Goal: Task Accomplishment & Management: Manage account settings

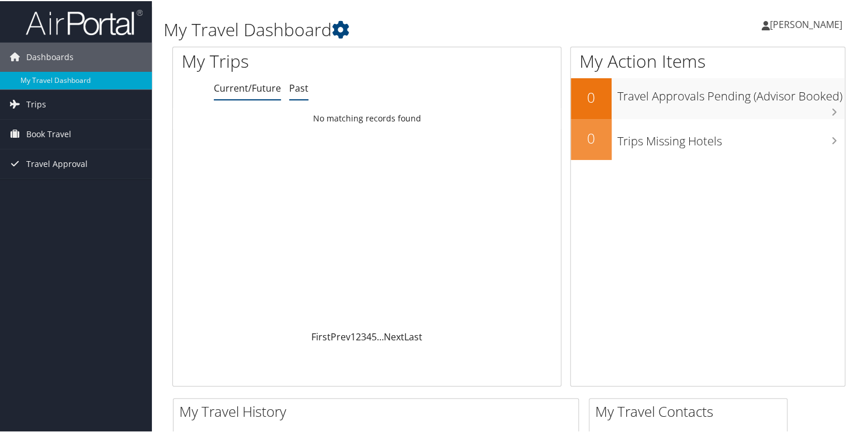
click at [293, 91] on link "Past" at bounding box center [298, 87] width 19 height 13
click at [230, 92] on link "Current/Future" at bounding box center [247, 87] width 67 height 13
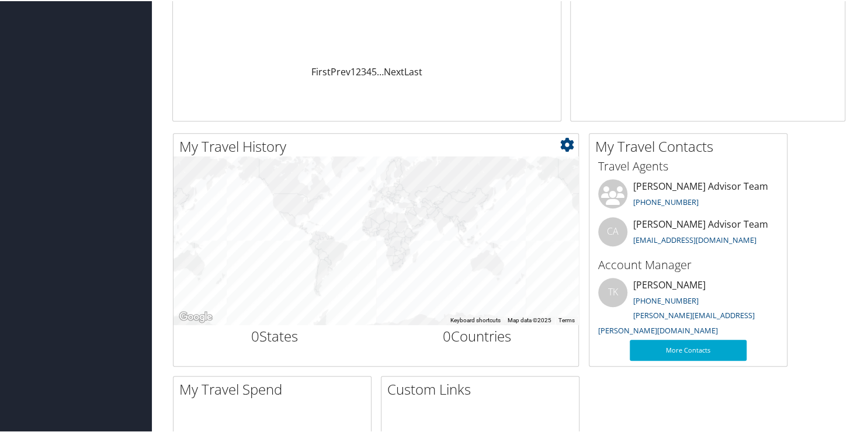
drag, startPoint x: 797, startPoint y: 227, endPoint x: 801, endPoint y: 257, distance: 30.0
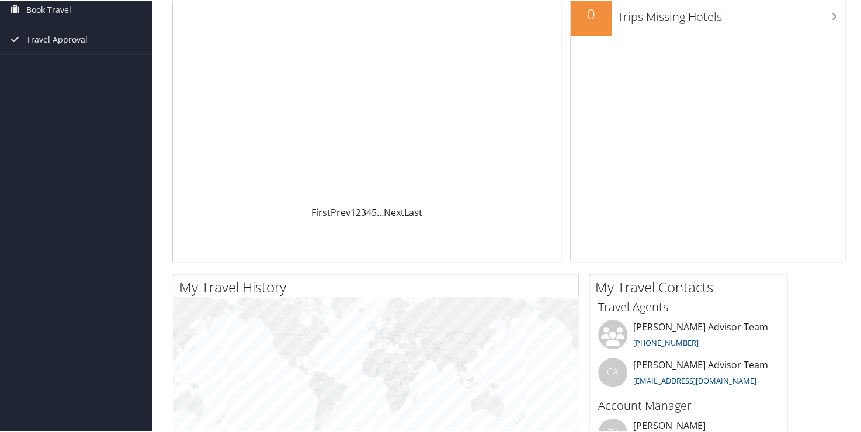
scroll to position [0, 0]
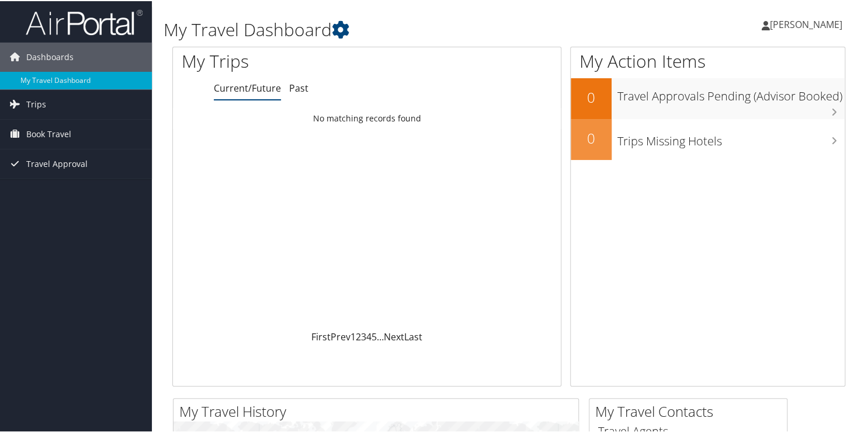
drag, startPoint x: 141, startPoint y: 248, endPoint x: 142, endPoint y: 206, distance: 42.1
click at [291, 99] on div "My Trips Current/Future Past Loading... No matching records found First Prev 1 …" at bounding box center [366, 216] width 389 height 340
click at [297, 88] on link "Past" at bounding box center [298, 87] width 19 height 13
click at [257, 88] on link "Current/Future" at bounding box center [247, 87] width 67 height 13
click at [48, 98] on link "Trips" at bounding box center [76, 103] width 152 height 29
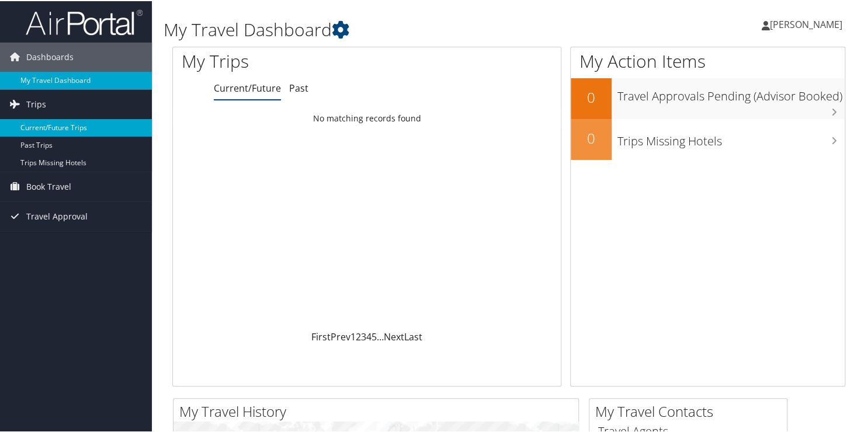
click at [77, 126] on link "Current/Future Trips" at bounding box center [76, 127] width 152 height 18
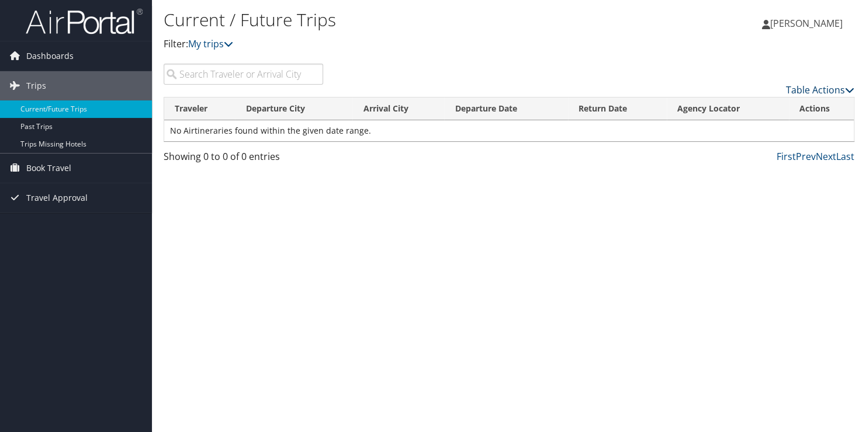
drag, startPoint x: 850, startPoint y: 92, endPoint x: 842, endPoint y: 92, distance: 8.2
click at [842, 92] on link "Table Actions" at bounding box center [820, 90] width 68 height 13
drag, startPoint x: 479, startPoint y: 335, endPoint x: 486, endPoint y: 317, distance: 19.4
click at [479, 335] on div at bounding box center [433, 216] width 866 height 432
click at [762, 33] on link "[PERSON_NAME]" at bounding box center [808, 23] width 92 height 35
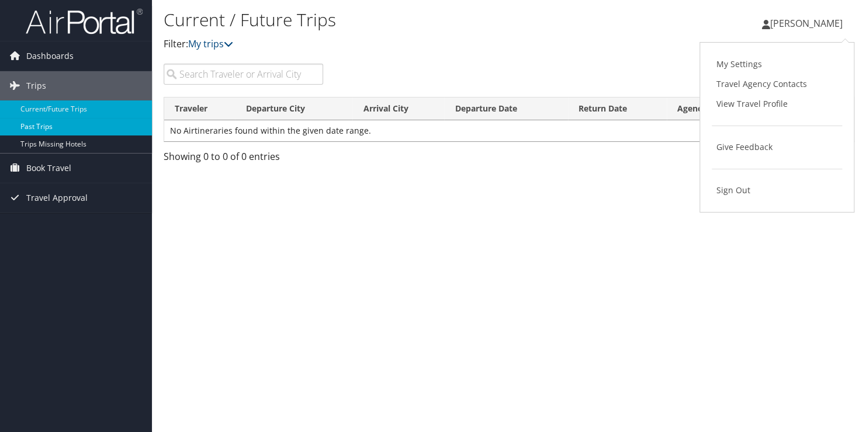
click at [46, 124] on link "Past Trips" at bounding box center [76, 127] width 152 height 18
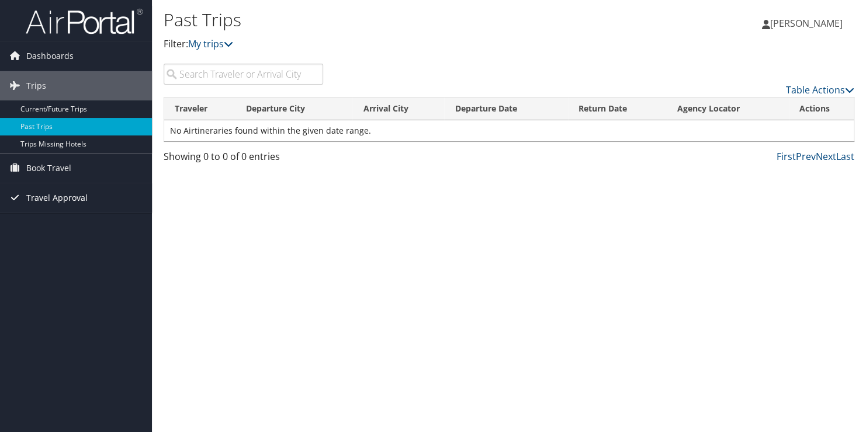
click at [61, 194] on span "Travel Approval" at bounding box center [56, 198] width 61 height 29
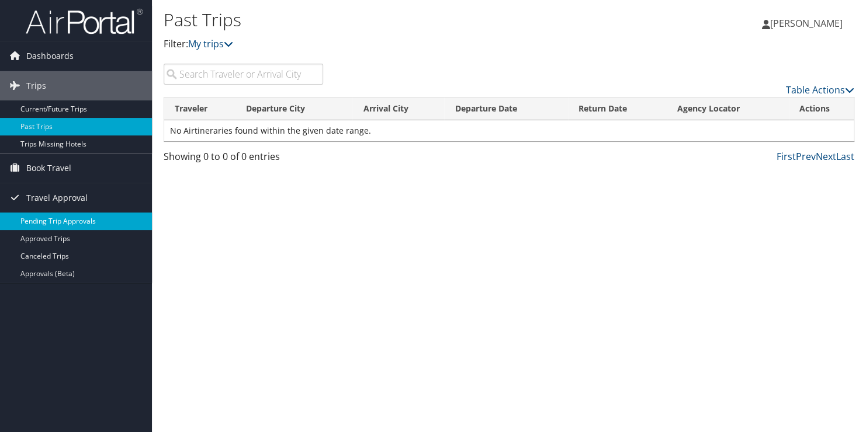
click at [89, 219] on link "Pending Trip Approvals" at bounding box center [76, 222] width 152 height 18
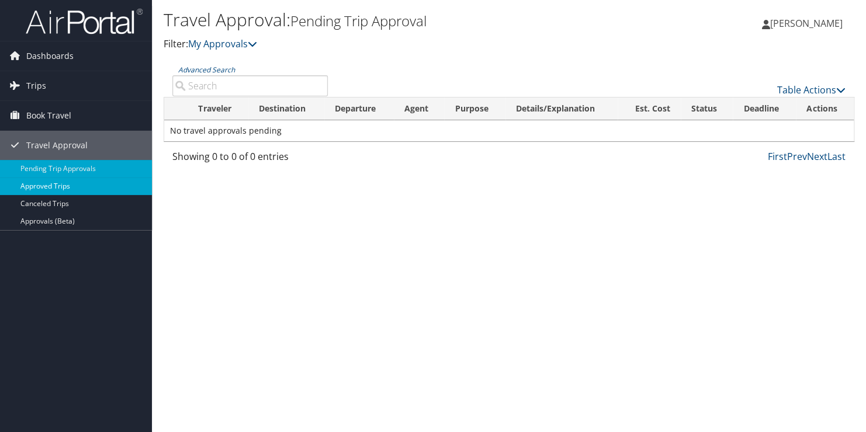
click at [57, 191] on link "Approved Trips" at bounding box center [76, 187] width 152 height 18
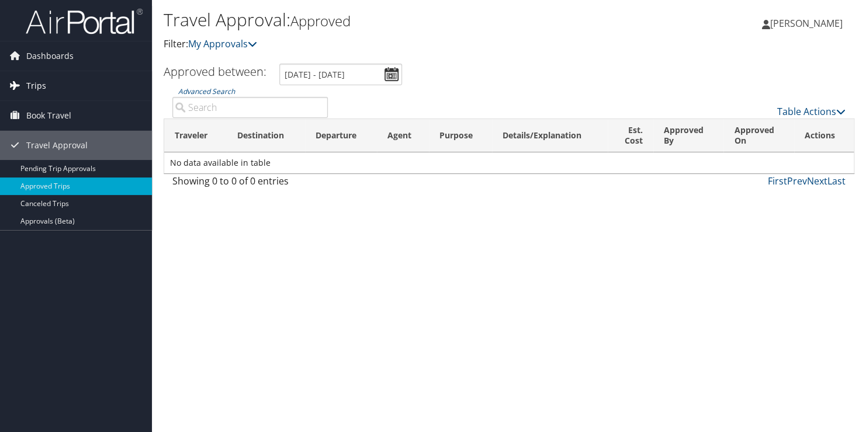
click at [37, 92] on span "Trips" at bounding box center [36, 85] width 20 height 29
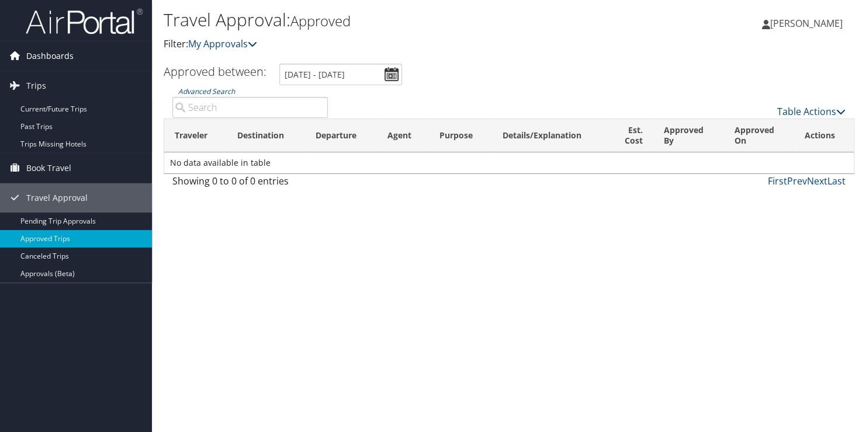
click at [72, 54] on span "Dashboards" at bounding box center [49, 55] width 47 height 29
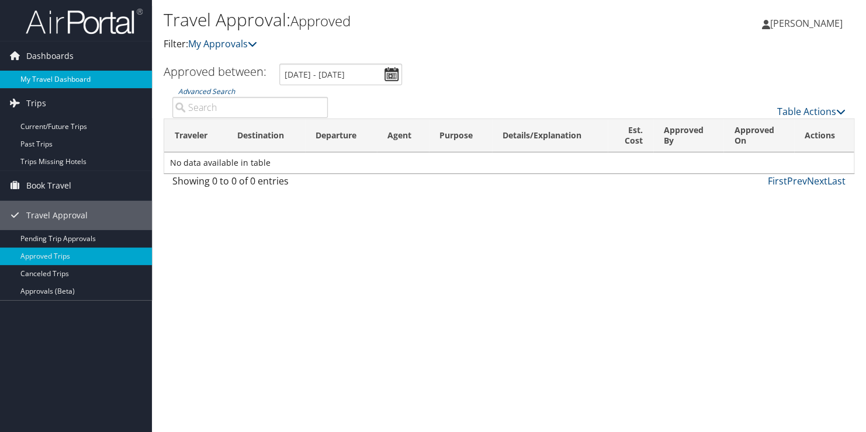
click at [78, 81] on link "My Travel Dashboard" at bounding box center [76, 80] width 152 height 18
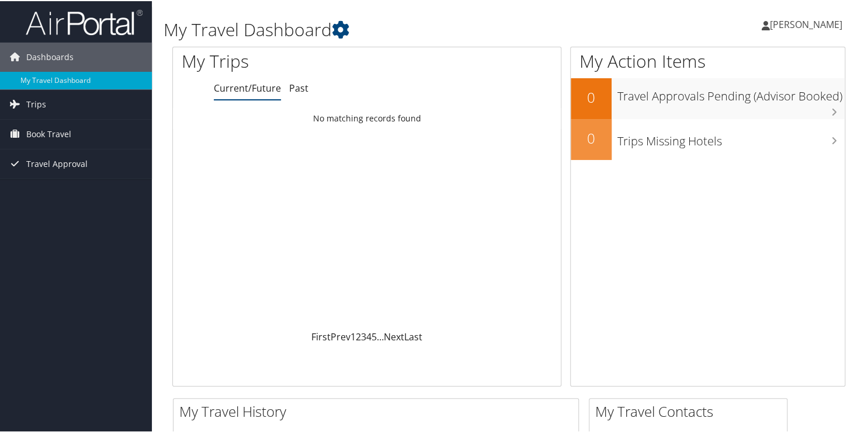
click at [337, 119] on td "No matching records found" at bounding box center [367, 117] width 388 height 21
click at [337, 30] on icon at bounding box center [341, 29] width 18 height 18
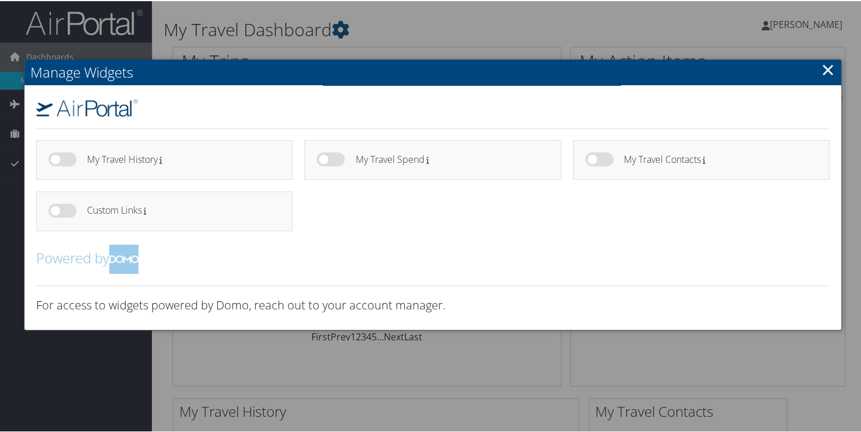
click at [49, 157] on label at bounding box center [63, 158] width 28 height 14
click at [54, 157] on input "checkbox" at bounding box center [58, 161] width 8 height 8
checkbox input "true"
click at [58, 212] on label at bounding box center [63, 210] width 28 height 14
click at [58, 212] on input "checkbox" at bounding box center [58, 212] width 8 height 8
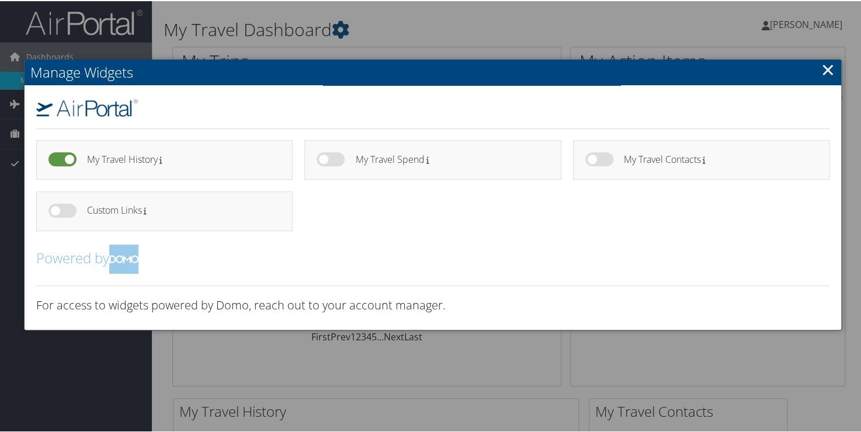
checkbox input "true"
click at [324, 164] on label at bounding box center [331, 158] width 28 height 14
click at [324, 164] on input "checkbox" at bounding box center [327, 161] width 8 height 8
checkbox input "true"
click at [64, 207] on label at bounding box center [63, 210] width 28 height 14
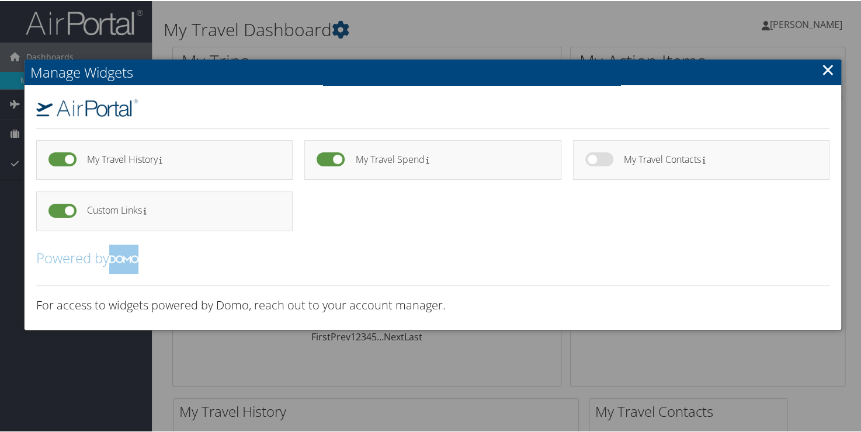
click at [62, 208] on input "checkbox" at bounding box center [58, 212] width 8 height 8
checkbox input "false"
click at [333, 154] on label at bounding box center [331, 158] width 28 height 14
click at [330, 157] on input "checkbox" at bounding box center [327, 161] width 8 height 8
checkbox input "false"
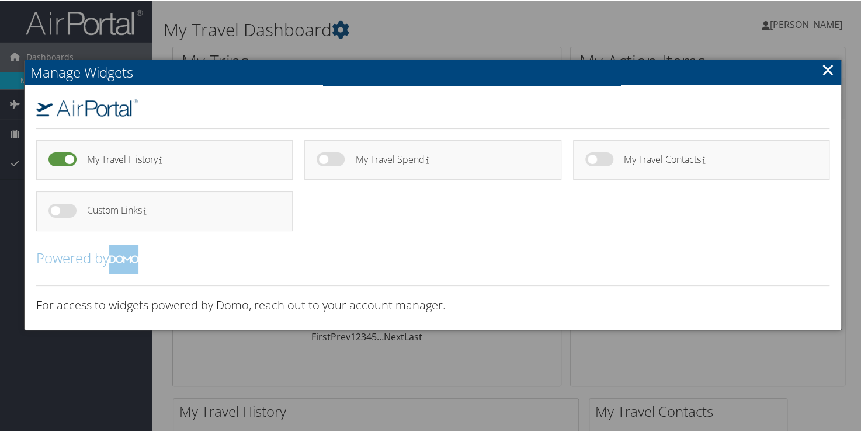
click at [607, 160] on label at bounding box center [600, 158] width 28 height 14
click at [599, 160] on input "checkbox" at bounding box center [595, 161] width 8 height 8
checkbox input "true"
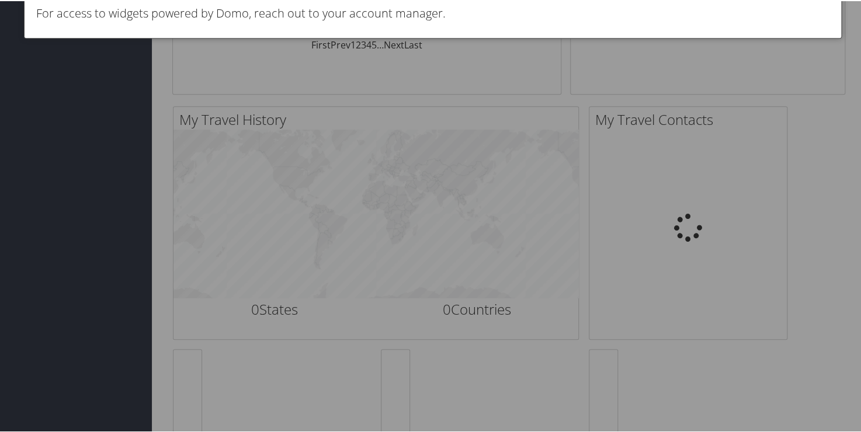
scroll to position [58, 0]
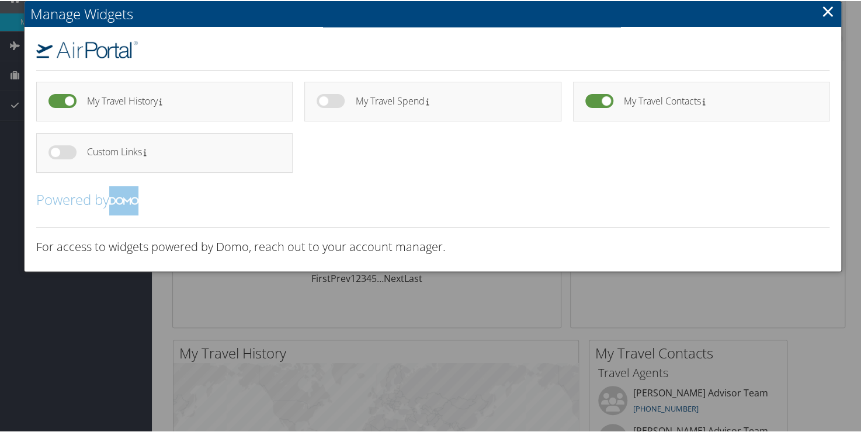
click at [827, 14] on link "×" at bounding box center [828, 9] width 13 height 23
click at [828, 9] on link "×" at bounding box center [828, 9] width 13 height 23
click at [827, 8] on link "×" at bounding box center [828, 9] width 13 height 23
click at [826, 64] on div "My Travel History My Travel Spend" at bounding box center [433, 148] width 817 height 244
click at [828, 70] on div "My Travel History My Travel Spend" at bounding box center [433, 148] width 817 height 244
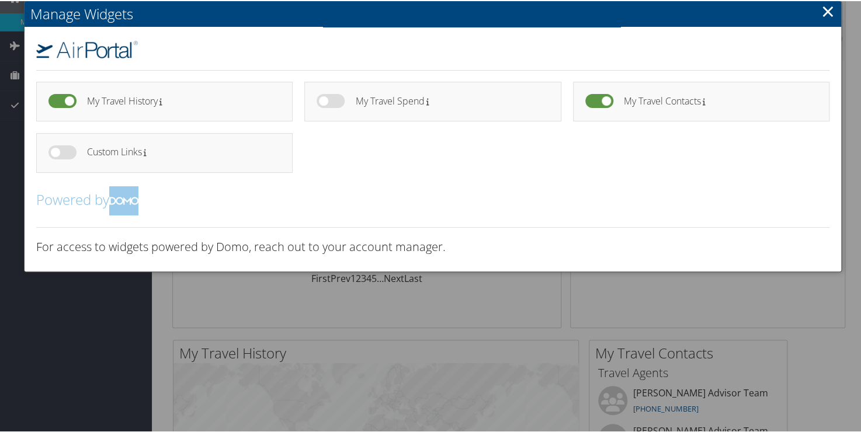
click at [828, 72] on div "My Travel History My Travel Spend" at bounding box center [433, 148] width 817 height 244
click at [854, 68] on div at bounding box center [433, 216] width 866 height 432
drag, startPoint x: 846, startPoint y: 64, endPoint x: 826, endPoint y: 70, distance: 20.6
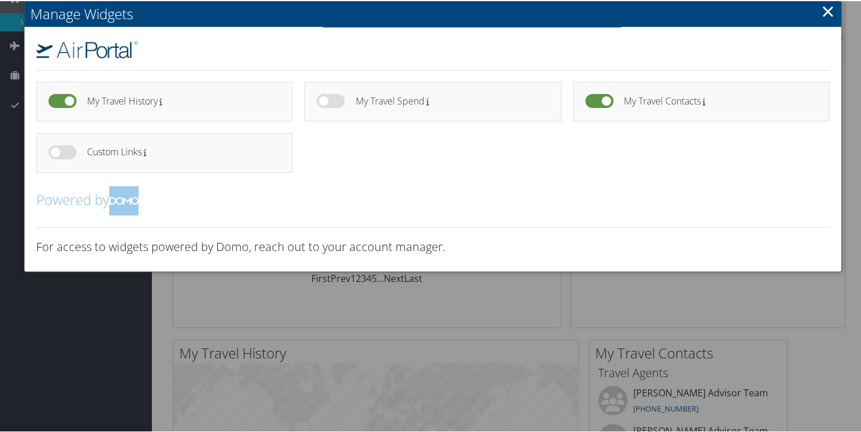
click at [829, 22] on link "×" at bounding box center [828, 9] width 13 height 23
click at [828, 22] on link "×" at bounding box center [828, 9] width 13 height 23
click at [845, 93] on div "My Action Items 0 Travel Approvals Pending (Advisor Booked) 0 Trips Missing Hot…" at bounding box center [712, 163] width 284 height 352
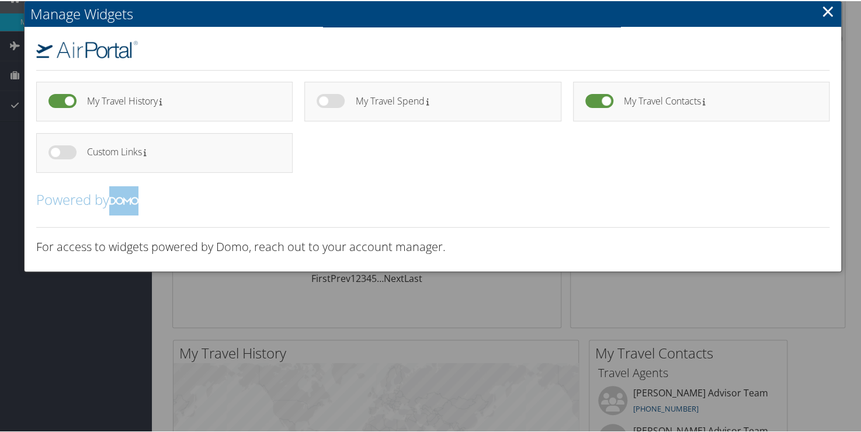
click at [823, 22] on link "×" at bounding box center [828, 9] width 13 height 23
click at [825, 22] on link "×" at bounding box center [828, 9] width 13 height 23
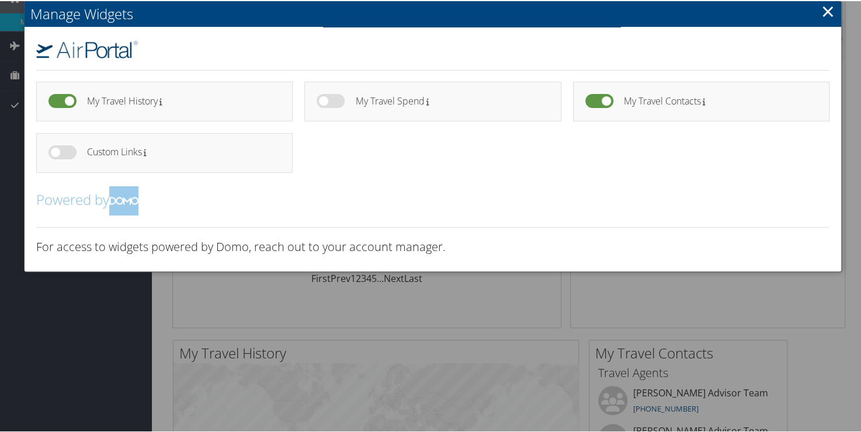
click at [825, 22] on link "×" at bounding box center [828, 9] width 13 height 23
click at [826, 22] on link "×" at bounding box center [828, 9] width 13 height 23
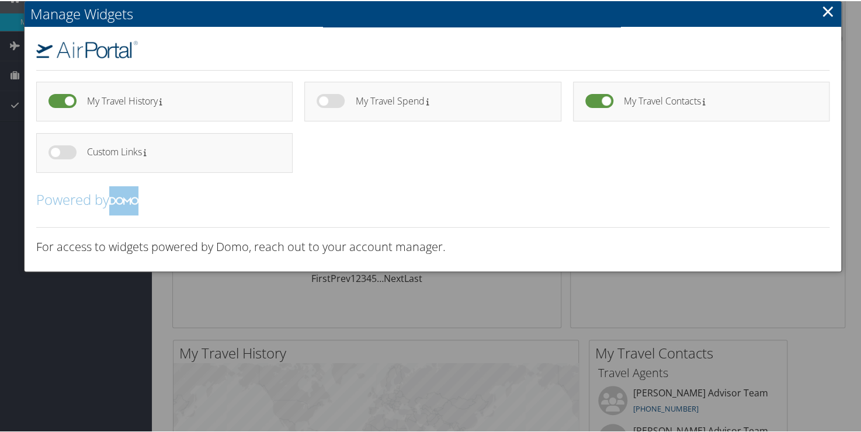
click at [831, 22] on link "×" at bounding box center [828, 9] width 13 height 23
click at [829, 22] on link "×" at bounding box center [828, 9] width 13 height 23
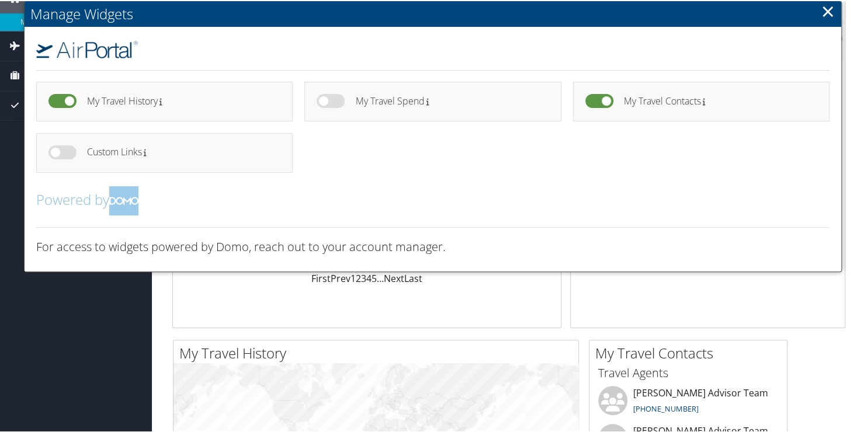
click at [826, 22] on link "×" at bounding box center [828, 9] width 13 height 23
drag, startPoint x: 826, startPoint y: 61, endPoint x: 248, endPoint y: 3, distance: 581.5
click at [826, 22] on link "×" at bounding box center [828, 9] width 13 height 23
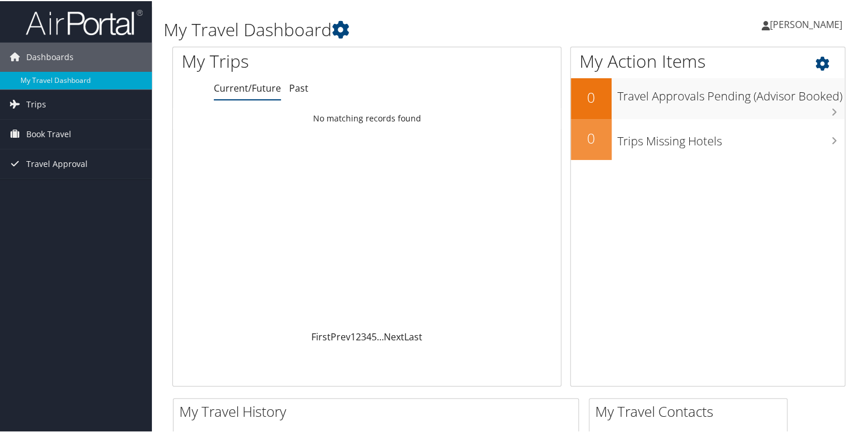
click at [823, 60] on icon at bounding box center [833, 60] width 34 height 20
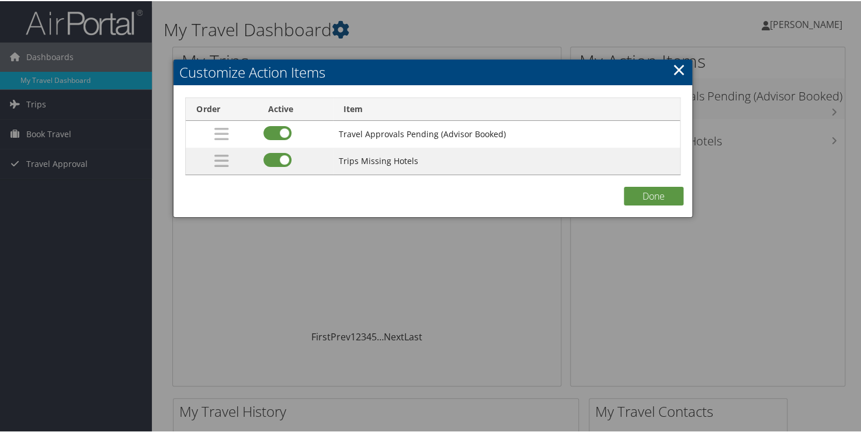
click at [678, 71] on link "×" at bounding box center [679, 68] width 13 height 23
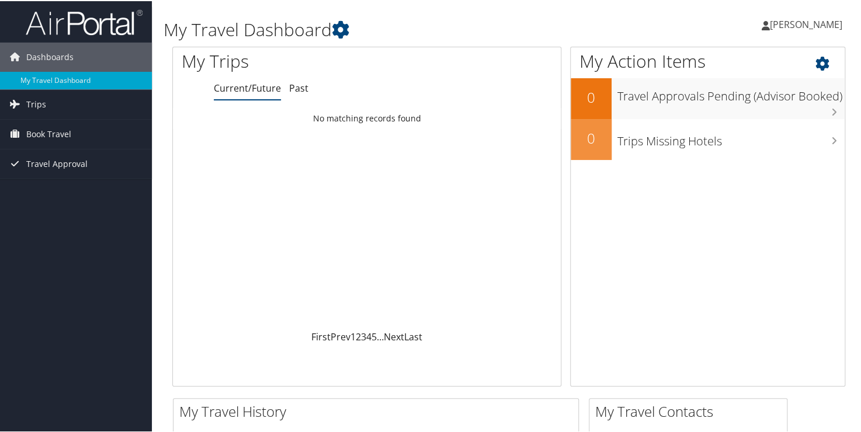
click at [817, 63] on icon at bounding box center [833, 60] width 34 height 20
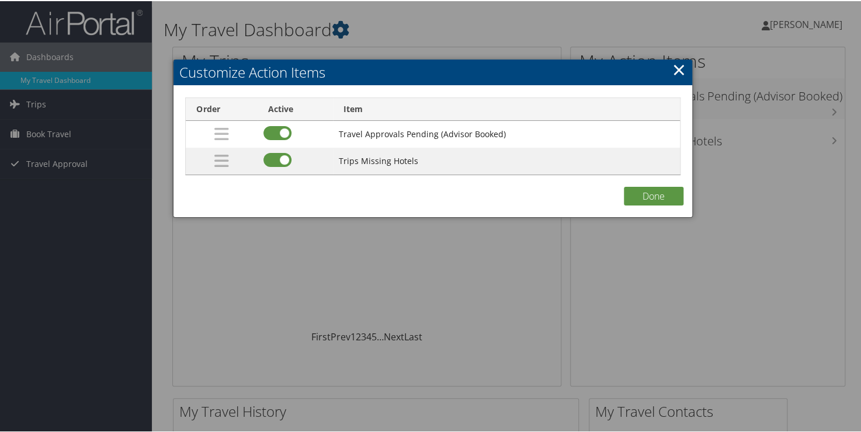
click at [679, 67] on link "×" at bounding box center [679, 68] width 13 height 23
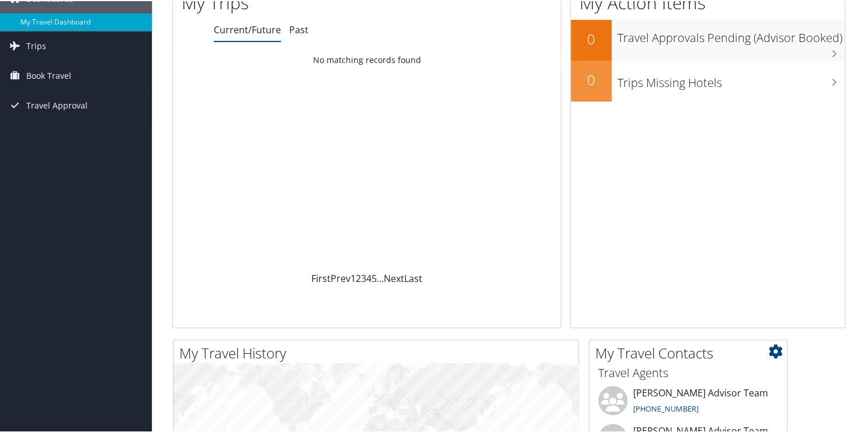
scroll to position [234, 0]
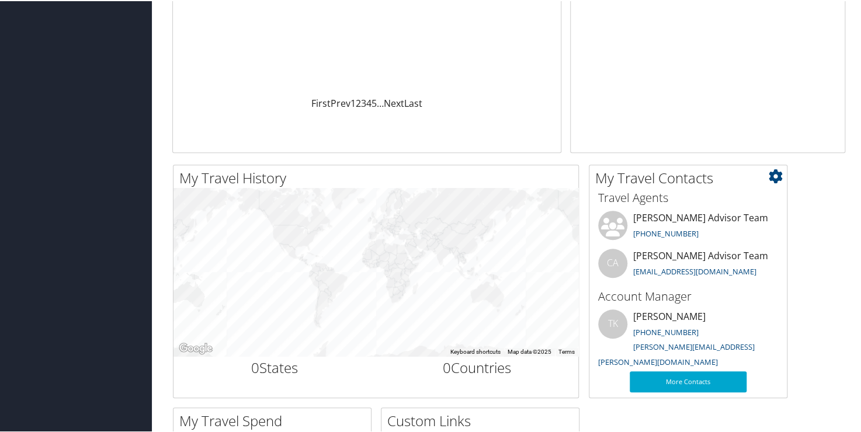
click at [781, 179] on icon at bounding box center [776, 175] width 14 height 14
click at [804, 224] on div "My Travel History Small Medium Large ← Move left → Move right ↑ Move up ↓ Move …" at bounding box center [509, 402] width 691 height 477
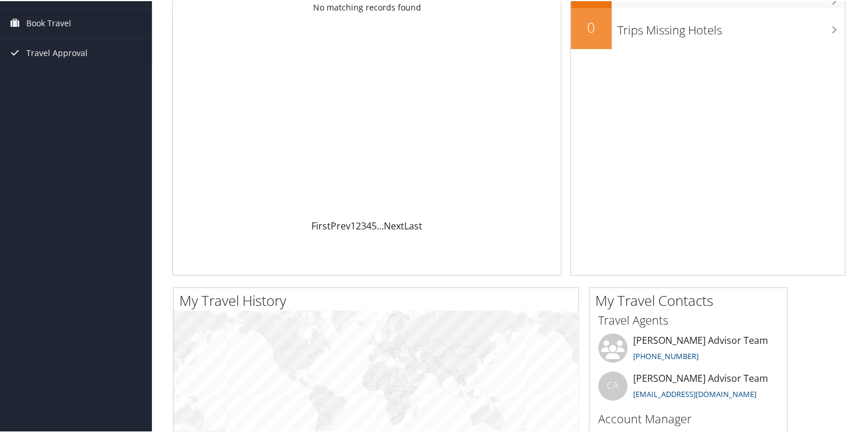
scroll to position [0, 0]
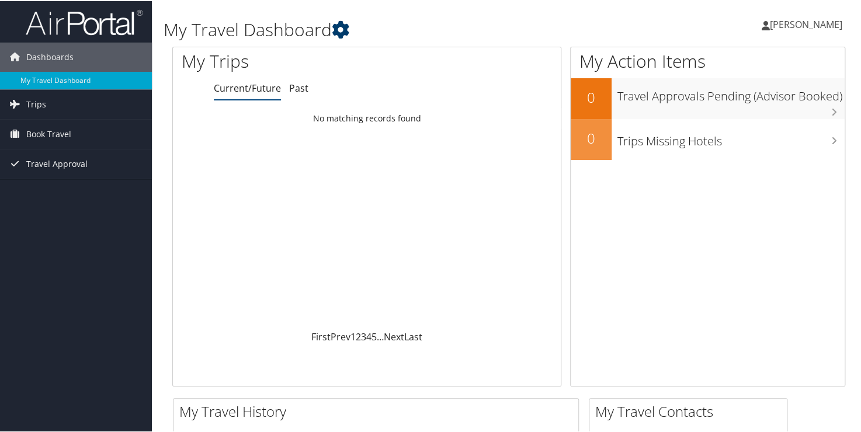
click at [337, 30] on icon at bounding box center [341, 29] width 18 height 18
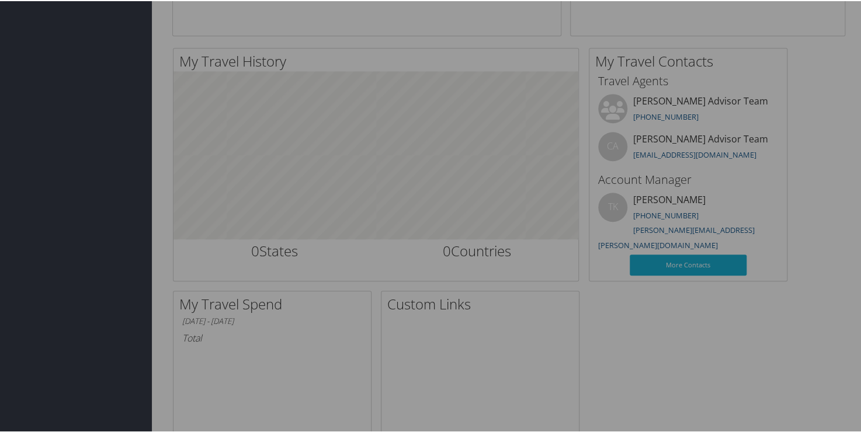
scroll to position [58, 0]
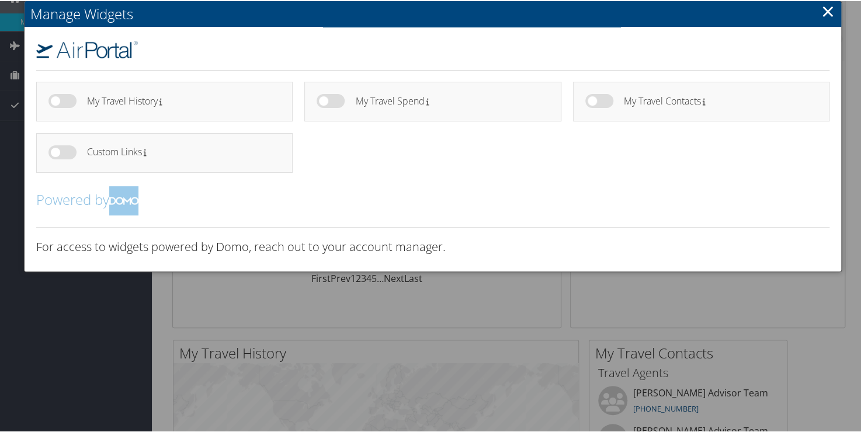
click at [831, 8] on link "×" at bounding box center [828, 9] width 13 height 23
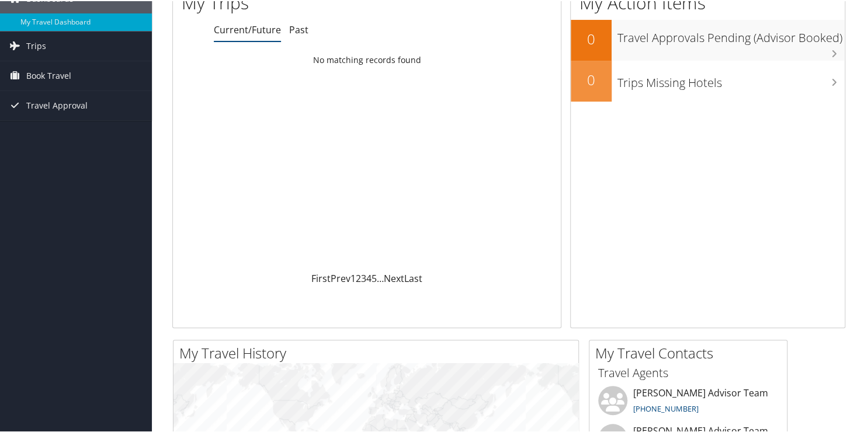
scroll to position [0, 0]
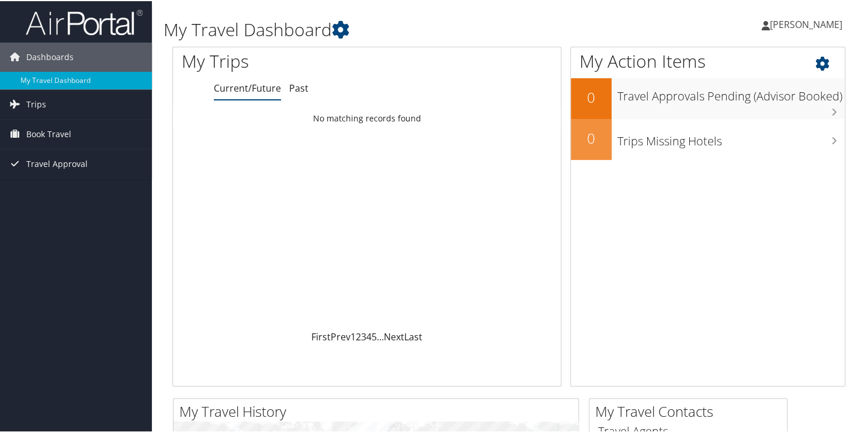
click at [818, 61] on icon at bounding box center [833, 60] width 34 height 20
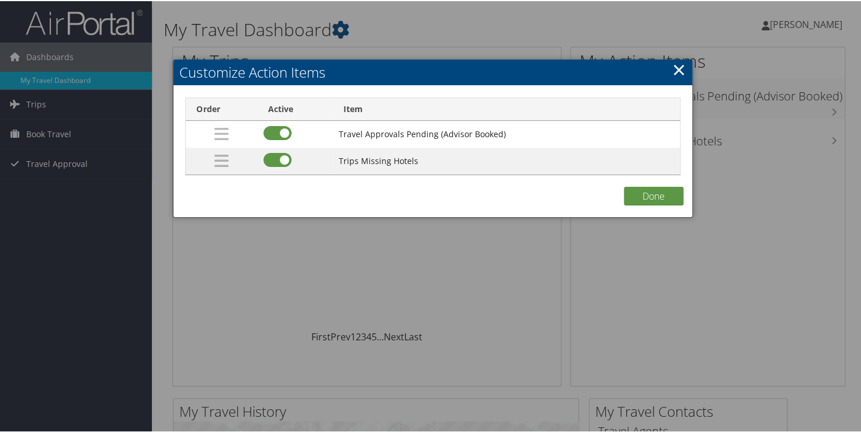
click at [679, 70] on link "×" at bounding box center [679, 68] width 13 height 23
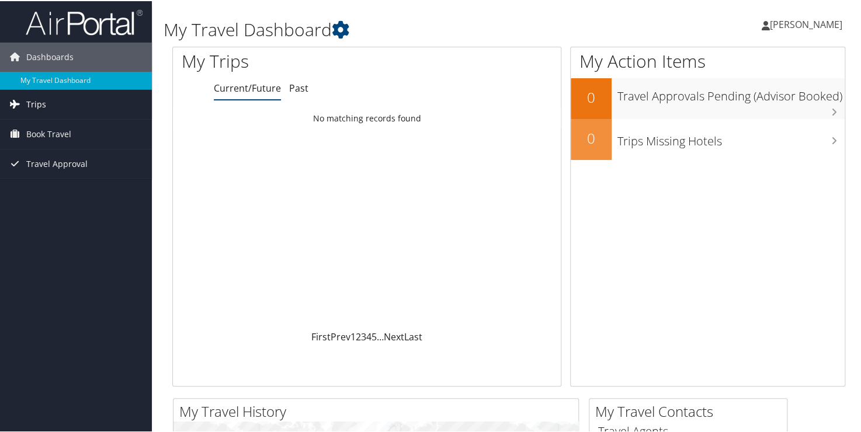
click at [61, 105] on link "Trips" at bounding box center [76, 103] width 152 height 29
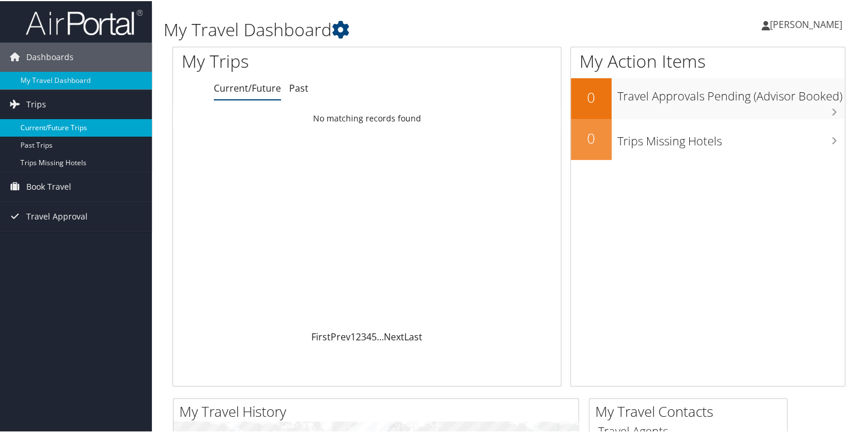
click at [56, 124] on link "Current/Future Trips" at bounding box center [76, 127] width 152 height 18
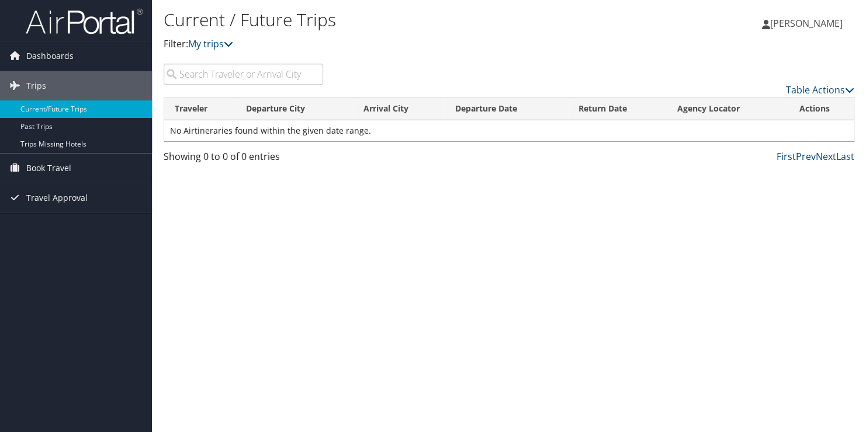
click at [233, 76] on input "search" at bounding box center [244, 74] width 160 height 21
type input "jose"
click at [831, 91] on link "Table Actions" at bounding box center [820, 90] width 68 height 13
click at [285, 210] on div at bounding box center [433, 216] width 866 height 432
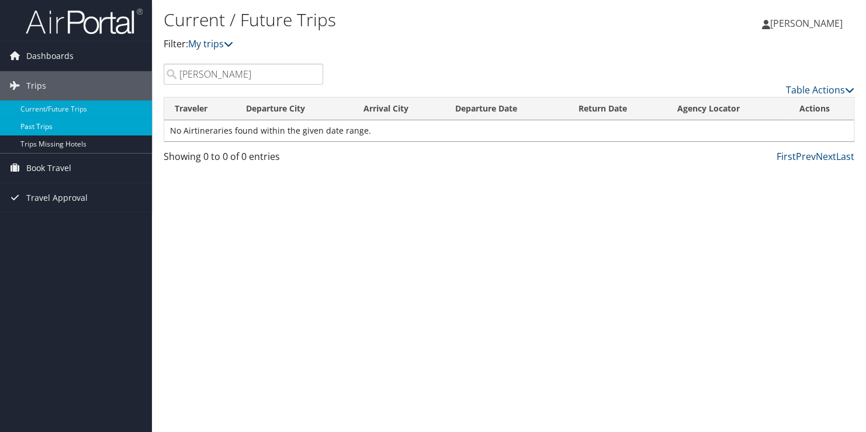
click at [57, 126] on link "Past Trips" at bounding box center [76, 127] width 152 height 18
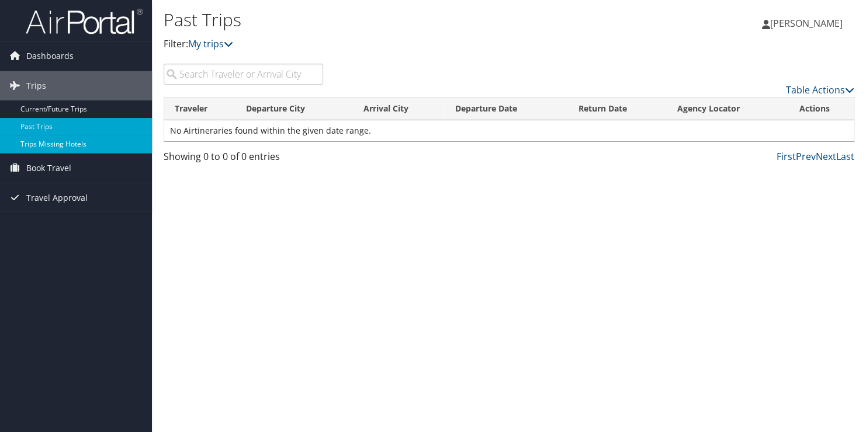
click at [62, 146] on link "Trips Missing Hotels" at bounding box center [76, 145] width 152 height 18
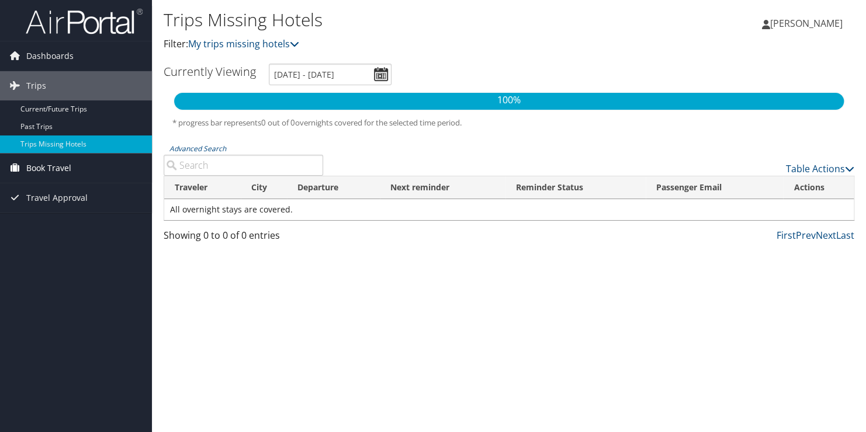
click at [74, 175] on link "Book Travel" at bounding box center [76, 168] width 152 height 29
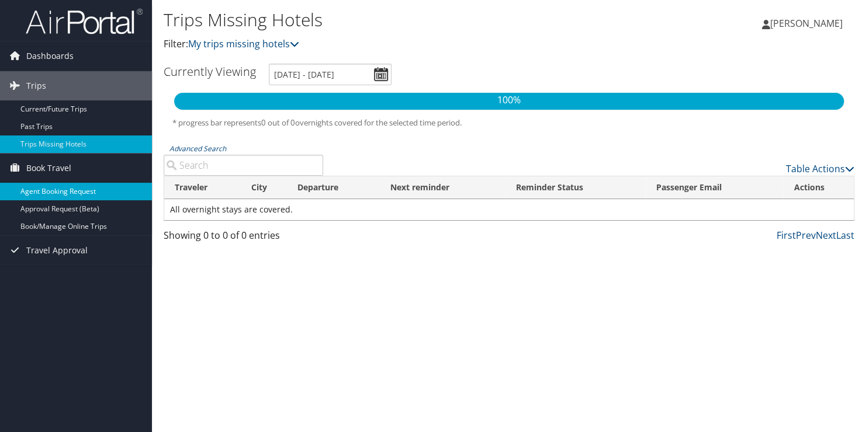
click at [99, 191] on link "Agent Booking Request" at bounding box center [76, 192] width 152 height 18
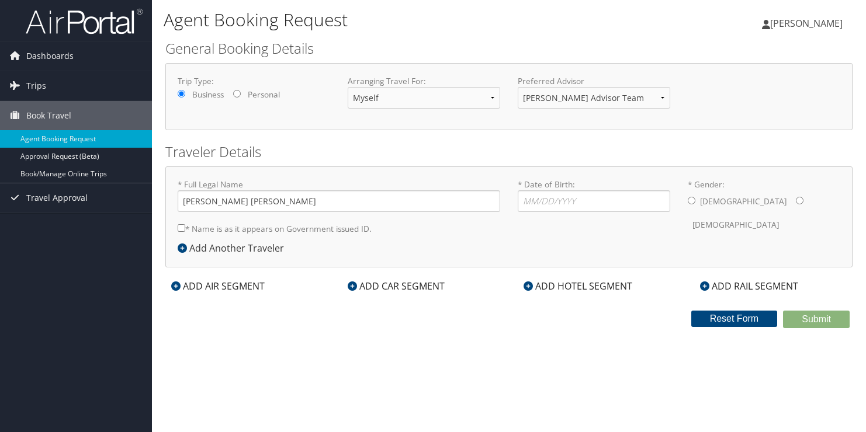
select select "[EMAIL_ADDRESS][DOMAIN_NAME]"
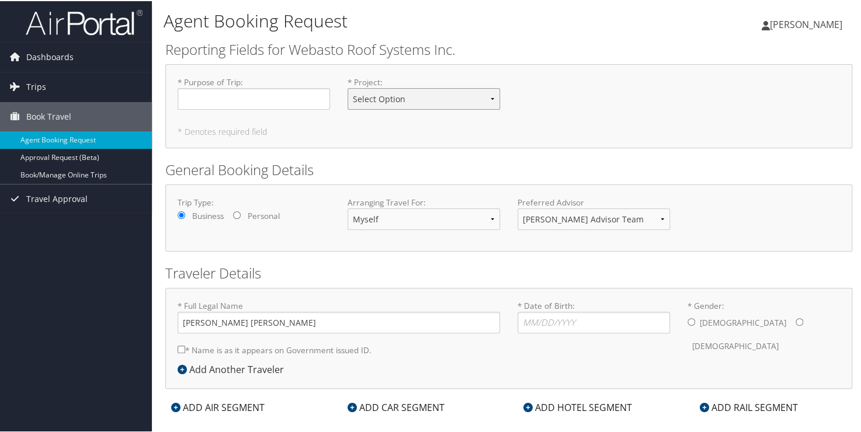
click at [407, 98] on select "Select Option 02_FORD_7XX_BL-FTM1 - ASQE 02_FORD_7XX_BL-FTM1 - Design / System …" at bounding box center [424, 98] width 153 height 22
click at [577, 81] on div "* Purpose of Trip : Required * Project : Select Option 02_FORD_7XX_BL-FTM1 - AS…" at bounding box center [509, 96] width 680 height 43
click at [635, 216] on select "Christopherson Advisor Team Christopherson Advisor Team" at bounding box center [594, 218] width 153 height 22
drag, startPoint x: 657, startPoint y: 136, endPoint x: 649, endPoint y: 142, distance: 10.4
click at [657, 136] on div "* Purpose of Trip : Required * Project : Select Option 02_FORD_7XX_BL-FTM1 - AS…" at bounding box center [508, 105] width 687 height 84
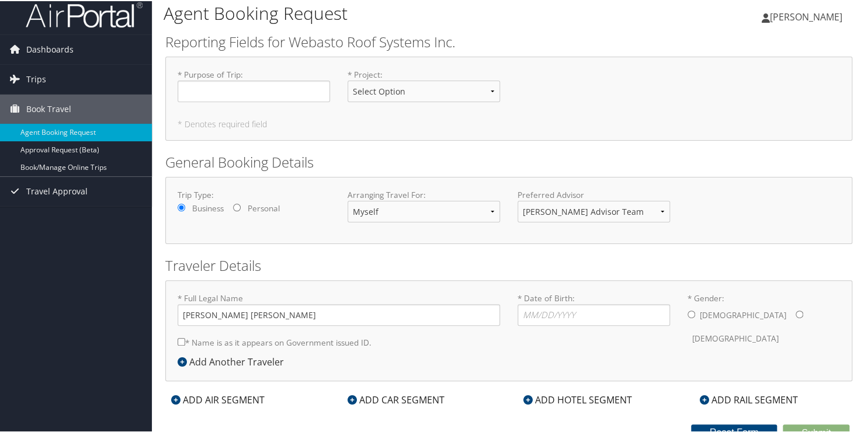
scroll to position [16, 0]
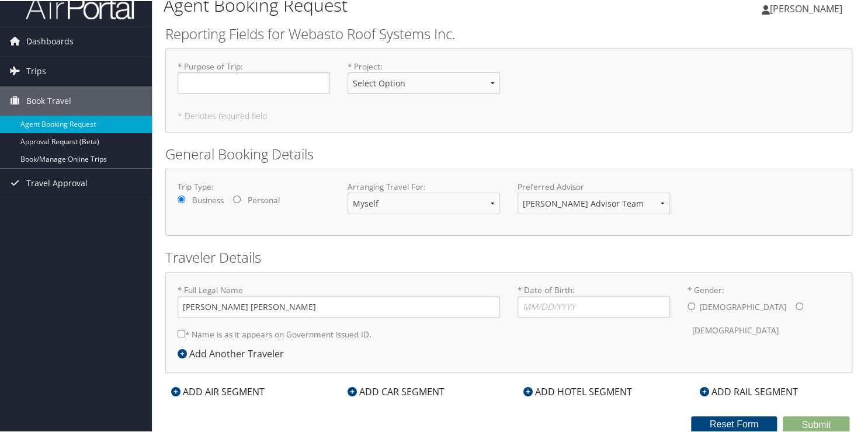
drag, startPoint x: 620, startPoint y: 144, endPoint x: 583, endPoint y: 199, distance: 66.6
click at [72, 143] on link "Approval Request (Beta)" at bounding box center [76, 141] width 152 height 18
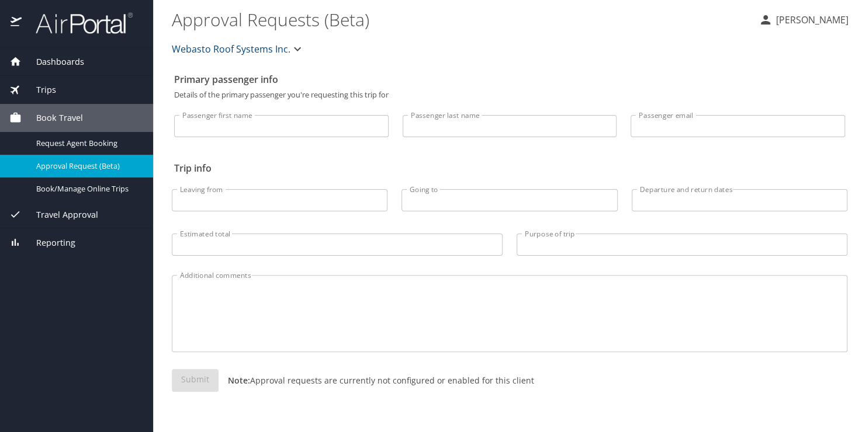
click at [85, 215] on span "Travel Approval" at bounding box center [60, 215] width 77 height 13
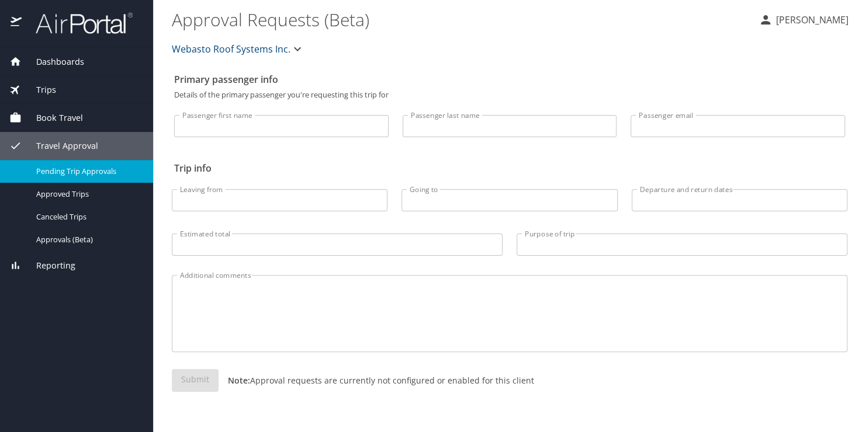
click at [101, 172] on span "Pending Trip Approvals" at bounding box center [87, 171] width 103 height 11
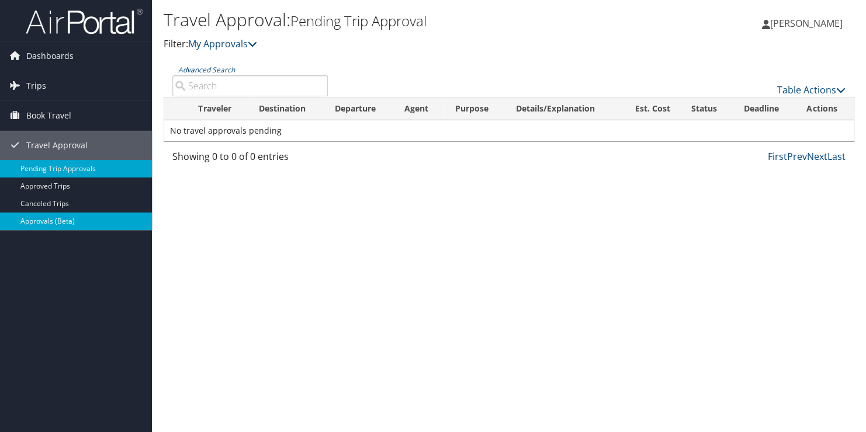
click at [99, 222] on link "Approvals (Beta)" at bounding box center [76, 222] width 152 height 18
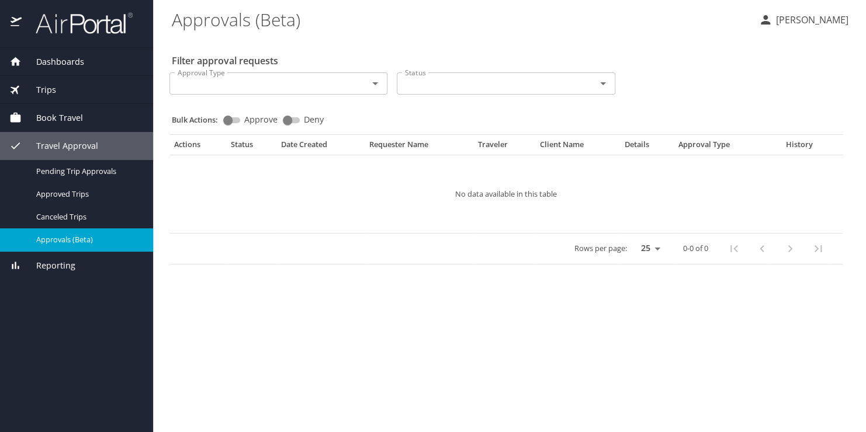
click at [66, 63] on span "Dashboards" at bounding box center [53, 62] width 63 height 13
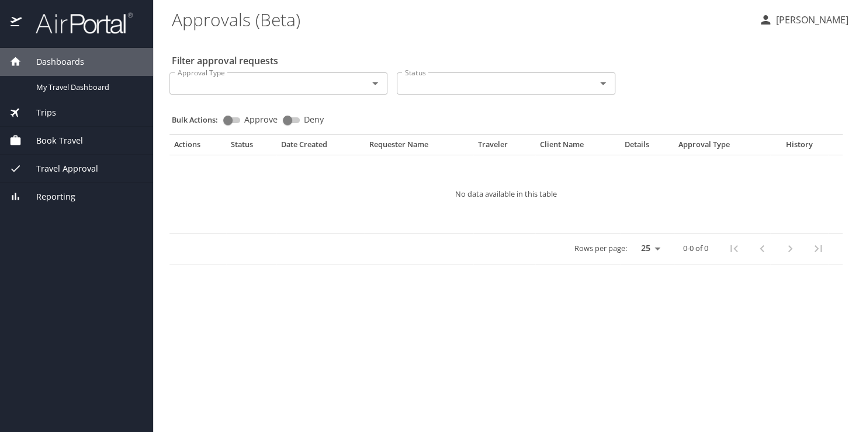
click at [82, 57] on span "Dashboards" at bounding box center [53, 62] width 63 height 13
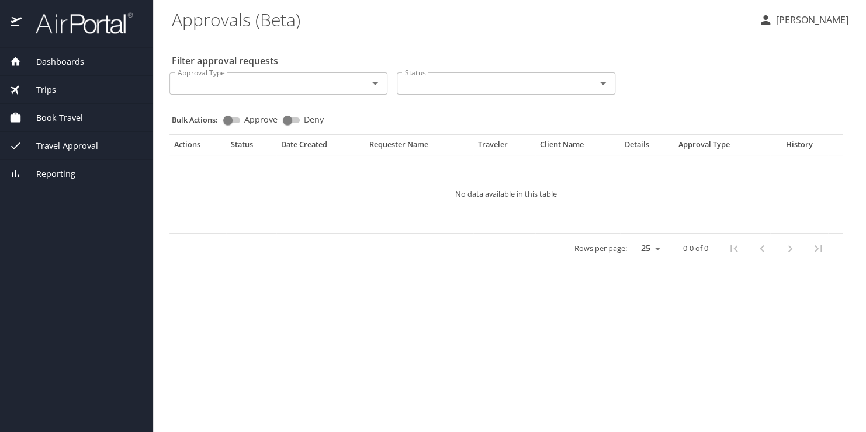
click at [826, 13] on p "[PERSON_NAME]" at bounding box center [811, 20] width 76 height 14
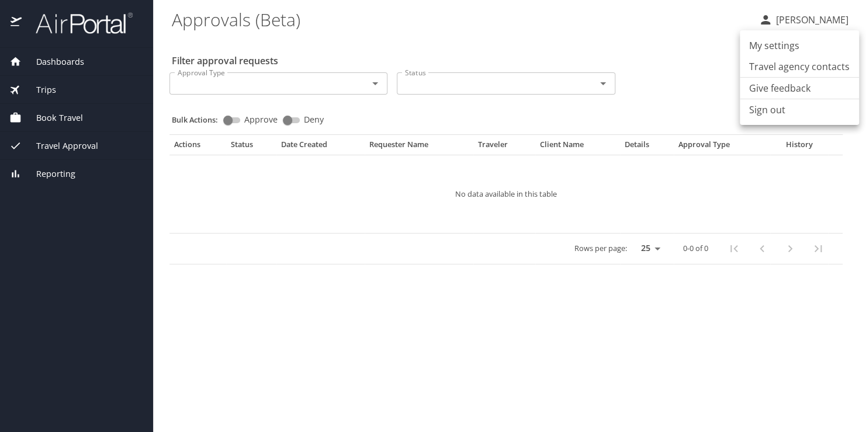
click at [812, 43] on li "My settings" at bounding box center [799, 45] width 119 height 21
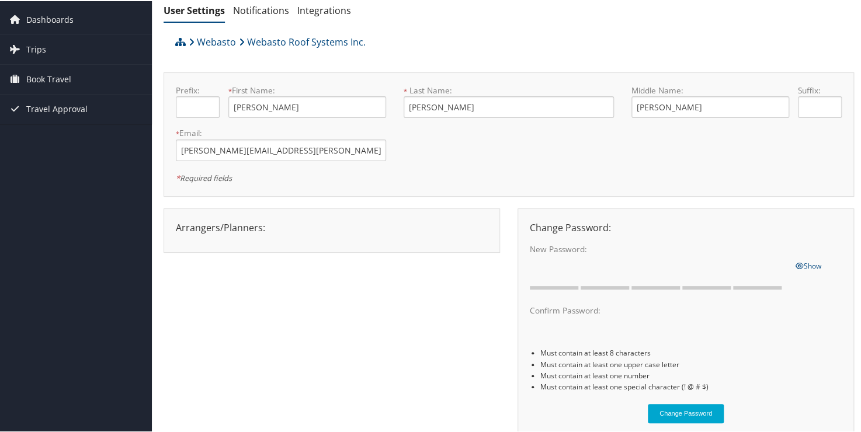
drag, startPoint x: 431, startPoint y: 217, endPoint x: 456, endPoint y: 248, distance: 39.4
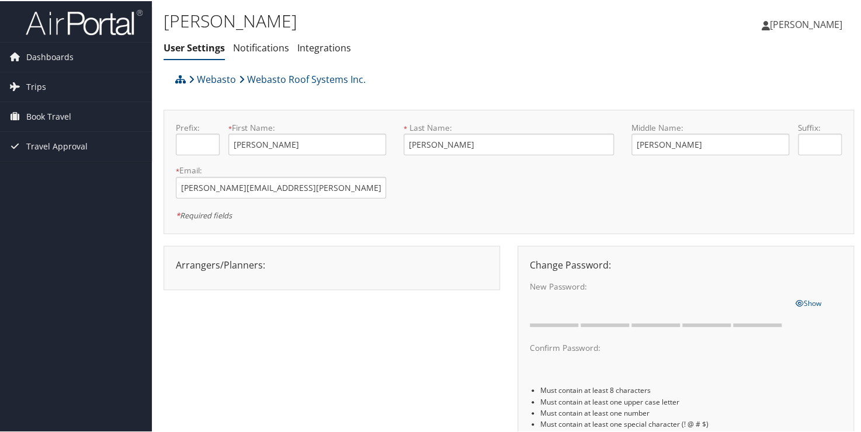
click at [777, 27] on span "[PERSON_NAME]" at bounding box center [806, 23] width 72 height 13
click at [765, 103] on link "View Travel Profile" at bounding box center [775, 104] width 130 height 20
click at [823, 23] on span "[PERSON_NAME]" at bounding box center [806, 23] width 72 height 13
click at [793, 108] on link "View Travel Profile" at bounding box center [775, 104] width 130 height 20
